Goal: Task Accomplishment & Management: Manage account settings

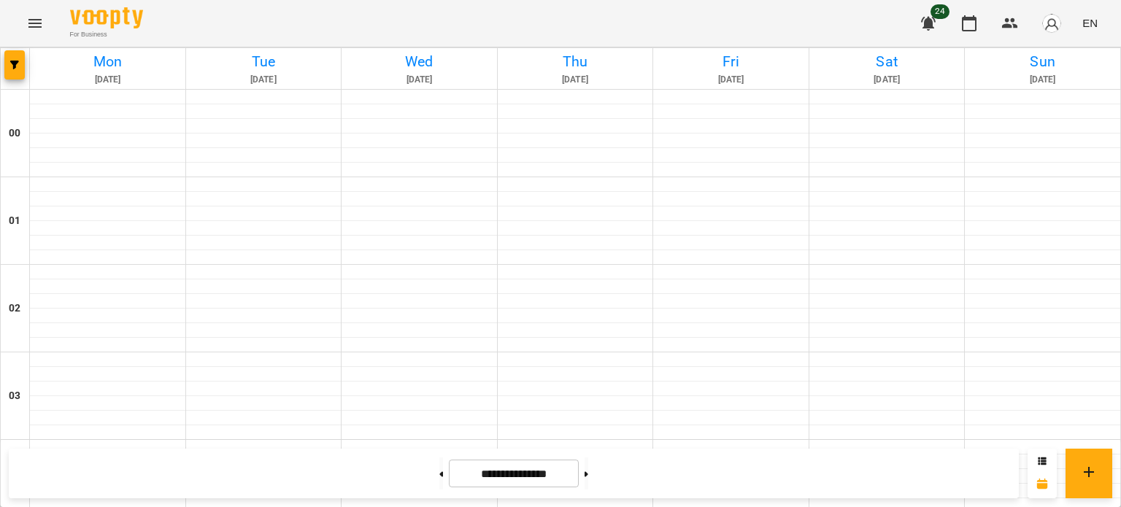
scroll to position [1330, 0]
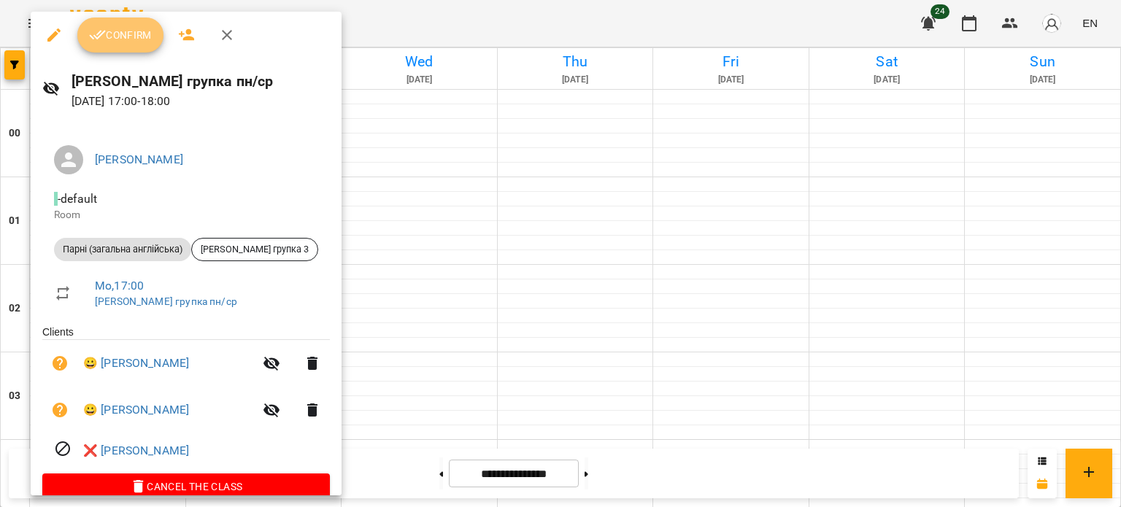
click at [128, 38] on span "Confirm" at bounding box center [120, 35] width 63 height 18
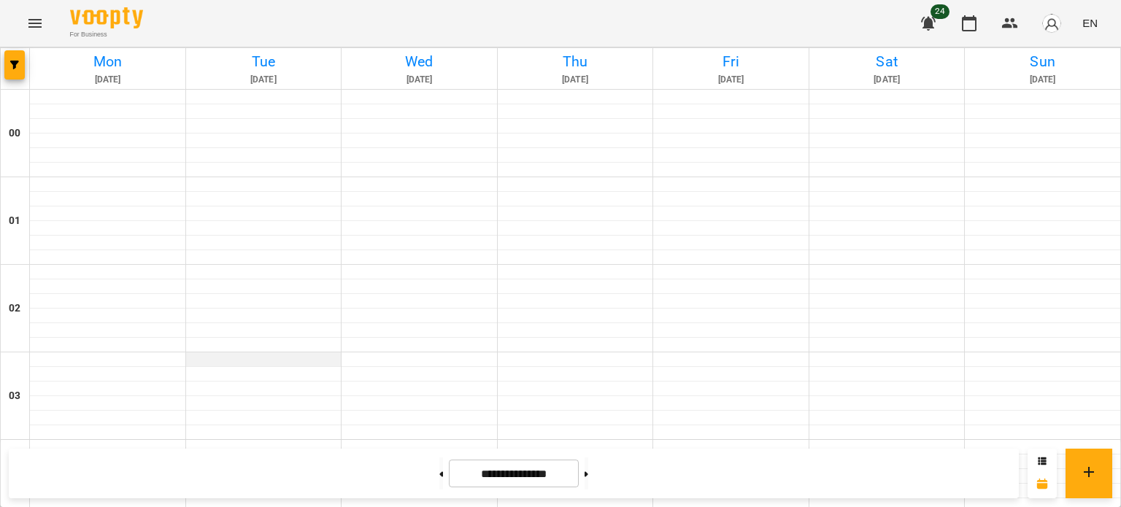
scroll to position [1507, 0]
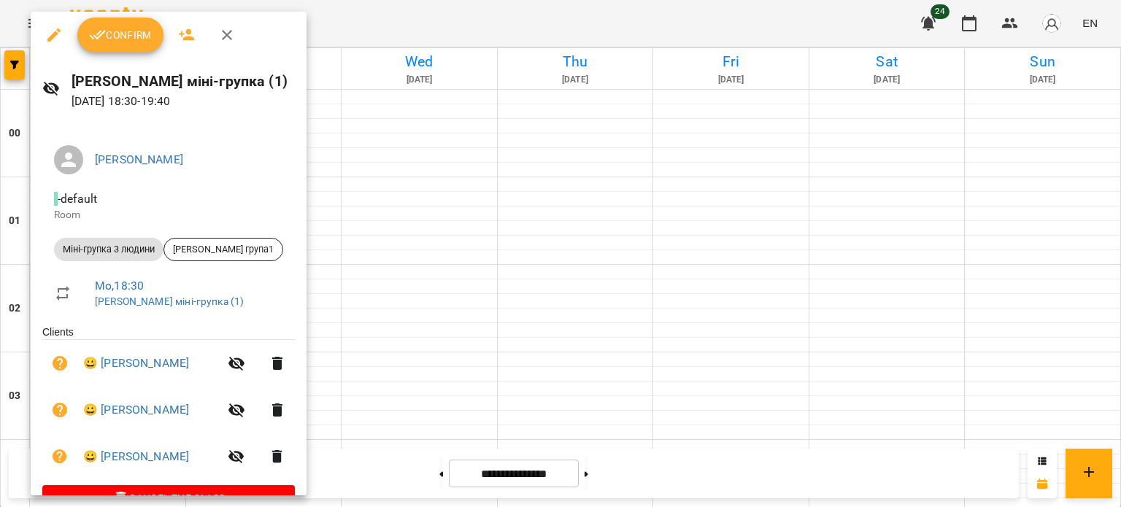
click at [103, 31] on icon "button" at bounding box center [98, 35] width 18 height 18
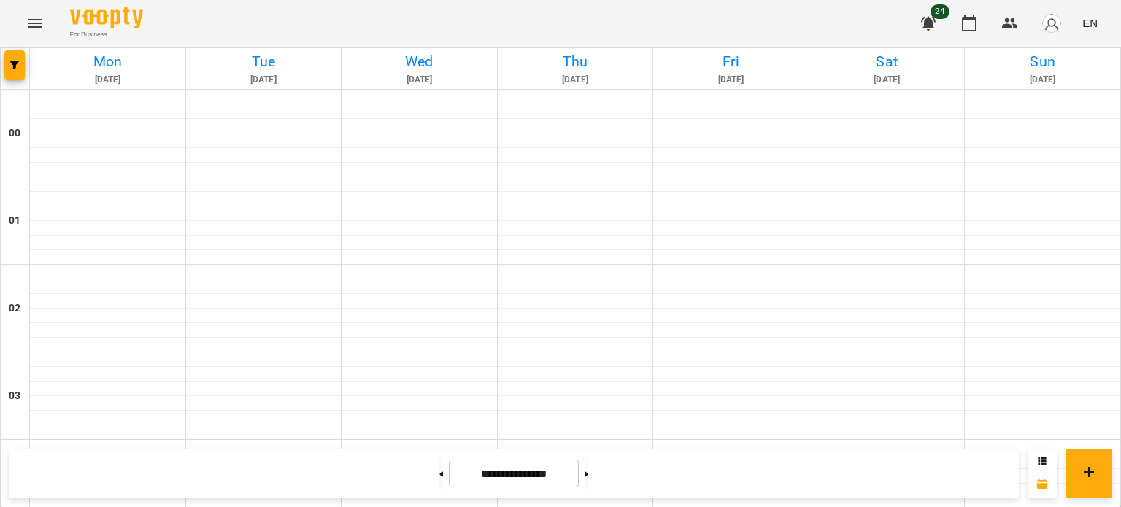
scroll to position [1250, 0]
